Goal: Check status: Check status

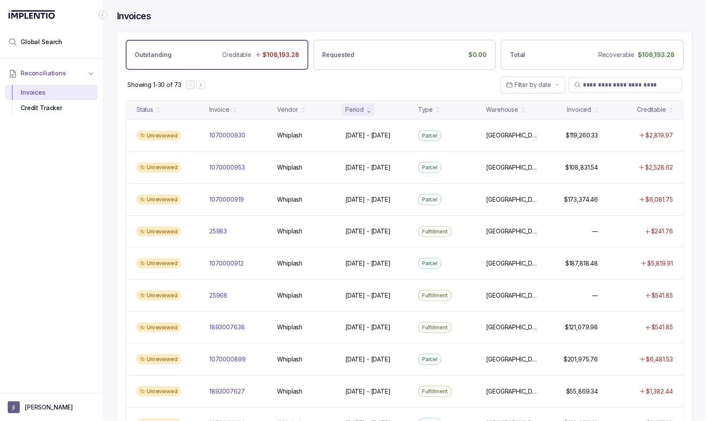
click at [102, 13] on icon "Collapse Icon" at bounding box center [103, 14] width 9 height 9
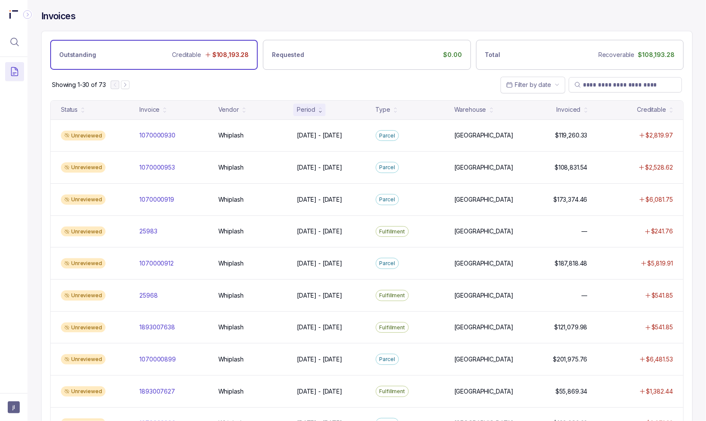
click at [226, 23] on div "Invoices" at bounding box center [366, 20] width 651 height 21
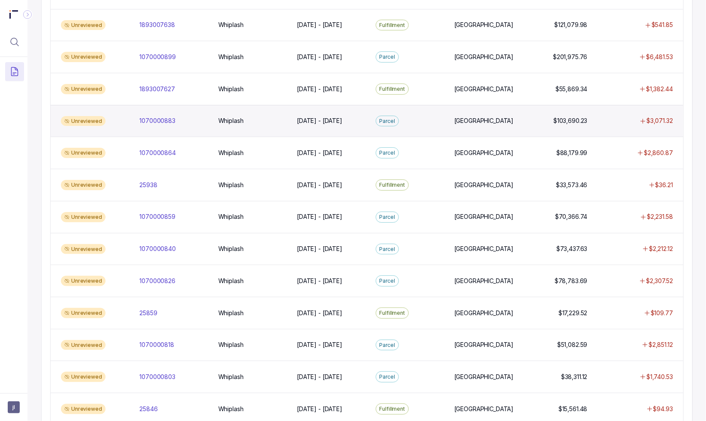
scroll to position [284, 0]
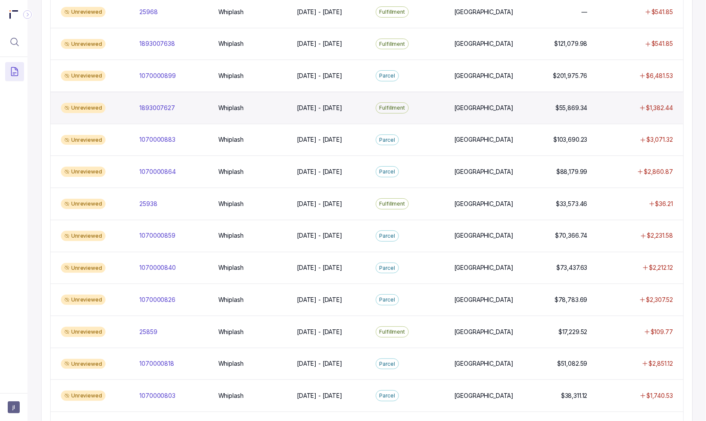
click at [324, 115] on div "Unreviewed 1893007627 1893007627 Whiplash Whiplash [DATE] - [DATE] [DATE] - [DA…" at bounding box center [367, 108] width 632 height 32
click at [319, 103] on p "[DATE] - [DATE]" at bounding box center [320, 107] width 50 height 9
click at [421, 109] on div "Fulfillment" at bounding box center [409, 107] width 75 height 11
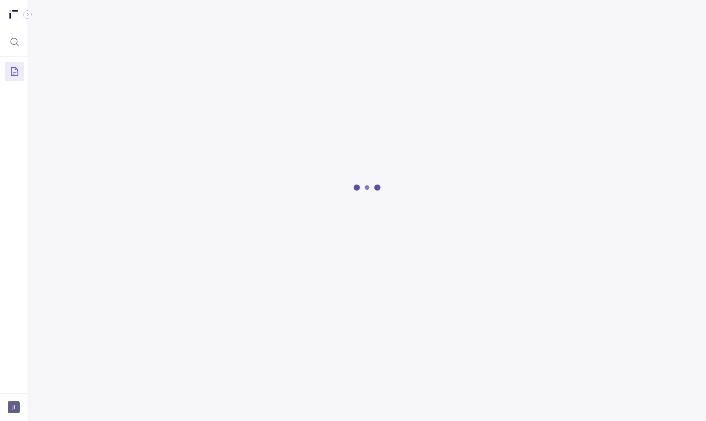
click at [154, 104] on div at bounding box center [366, 187] width 651 height 236
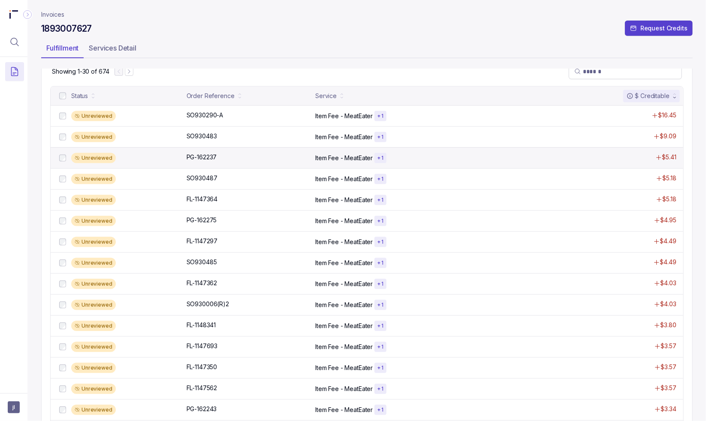
scroll to position [214, 0]
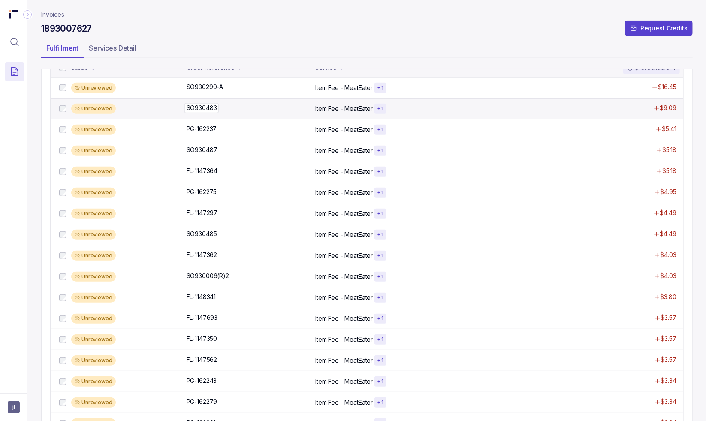
drag, startPoint x: 298, startPoint y: 111, endPoint x: 303, endPoint y: 111, distance: 4.8
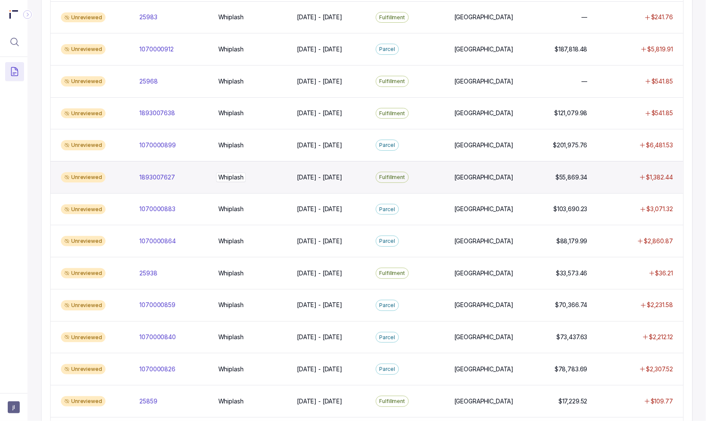
click at [280, 176] on div "Whiplash Whiplash" at bounding box center [252, 177] width 68 height 9
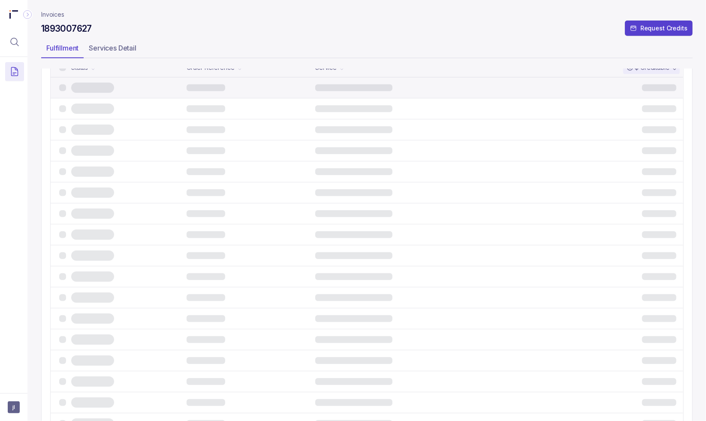
scroll to position [69, 0]
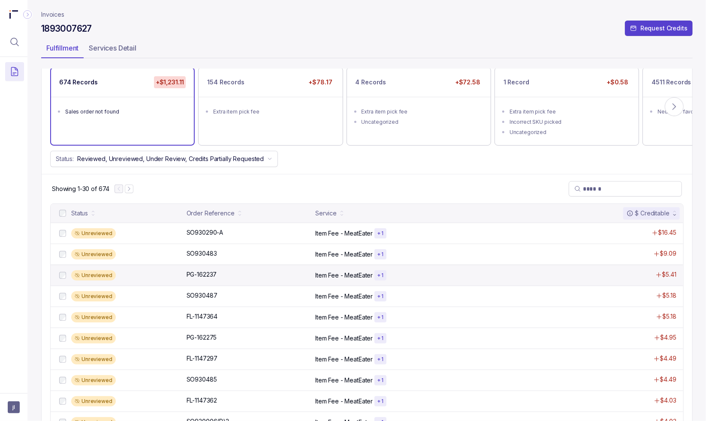
click at [208, 279] on div "Unreviewed PG-162237 PG-162237 Item Fee - MeatEater + 1 $5.41" at bounding box center [367, 275] width 632 height 21
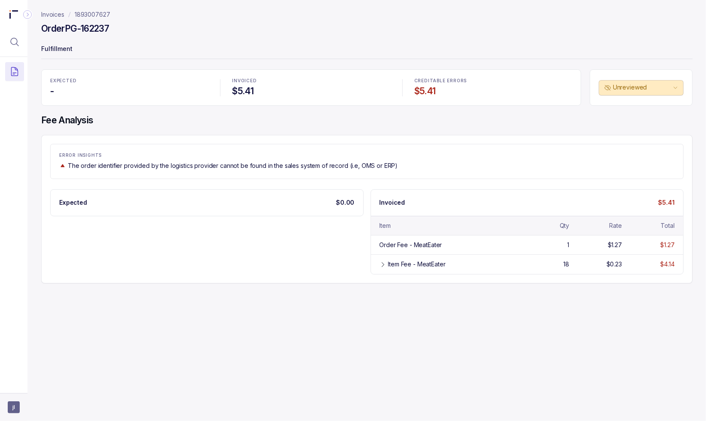
click at [18, 404] on span "jl" at bounding box center [14, 408] width 12 height 12
click at [17, 387] on icon at bounding box center [14, 389] width 7 height 7
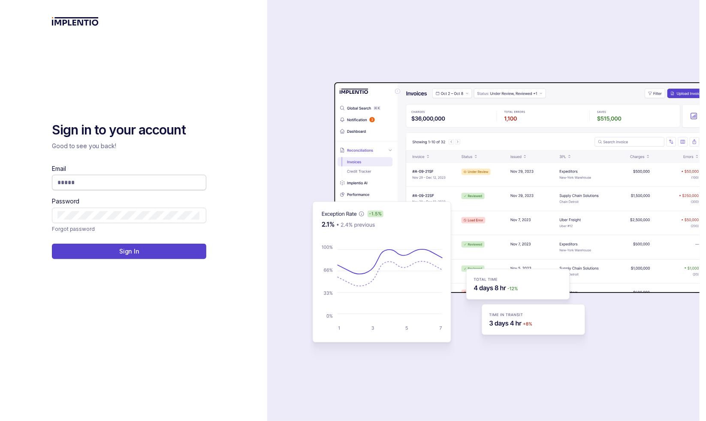
click at [143, 178] on input "Email" at bounding box center [127, 182] width 141 height 9
type input "**********"
